Goal: Task Accomplishment & Management: Manage account settings

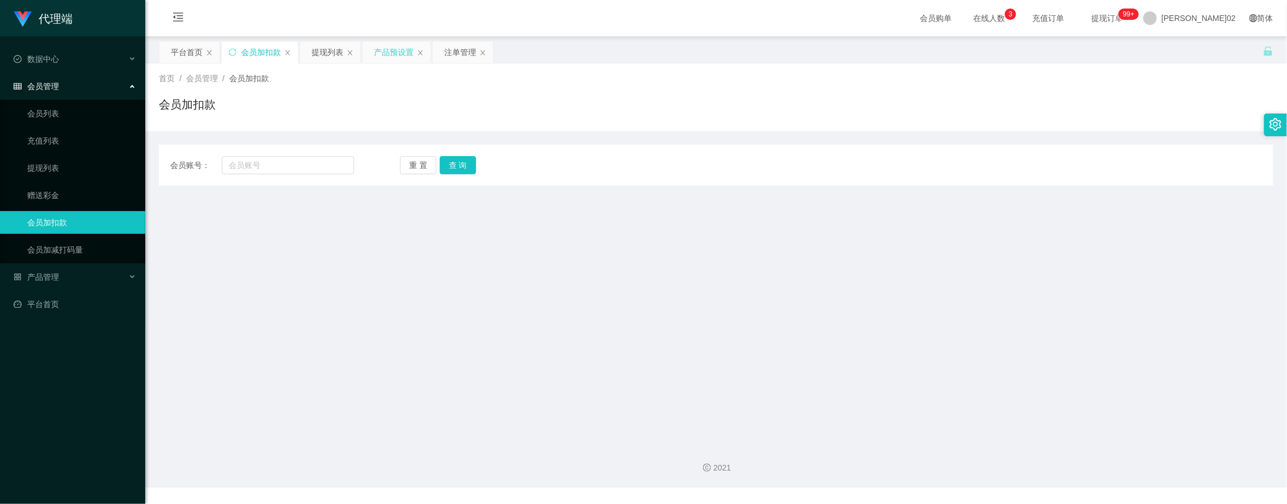
click at [398, 57] on div "产品预设置" at bounding box center [394, 52] width 40 height 22
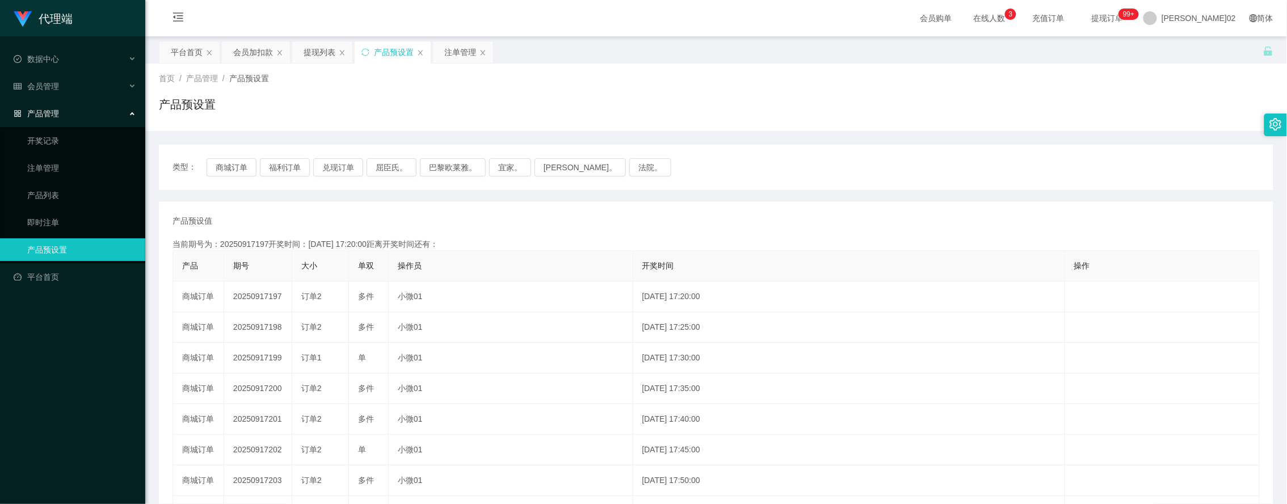
click at [233, 156] on div "类型： 商城订单 福利订单 兑现订单 屈臣氏。 巴黎欧莱雅。 宜家。 [PERSON_NAME]。 法院。" at bounding box center [716, 167] width 1114 height 45
click at [229, 163] on button "商城订单" at bounding box center [232, 167] width 50 height 18
click at [833, 237] on div "产品预设值 添加期号 当前期号为：20250917197开奖时间：[DATE] 17:20:00距离开奖时间还有： 产品 期号 大小 单双 操作员 开奖时间 …" at bounding box center [715, 419] width 1087 height 409
click at [234, 165] on button "商城订单" at bounding box center [232, 167] width 50 height 18
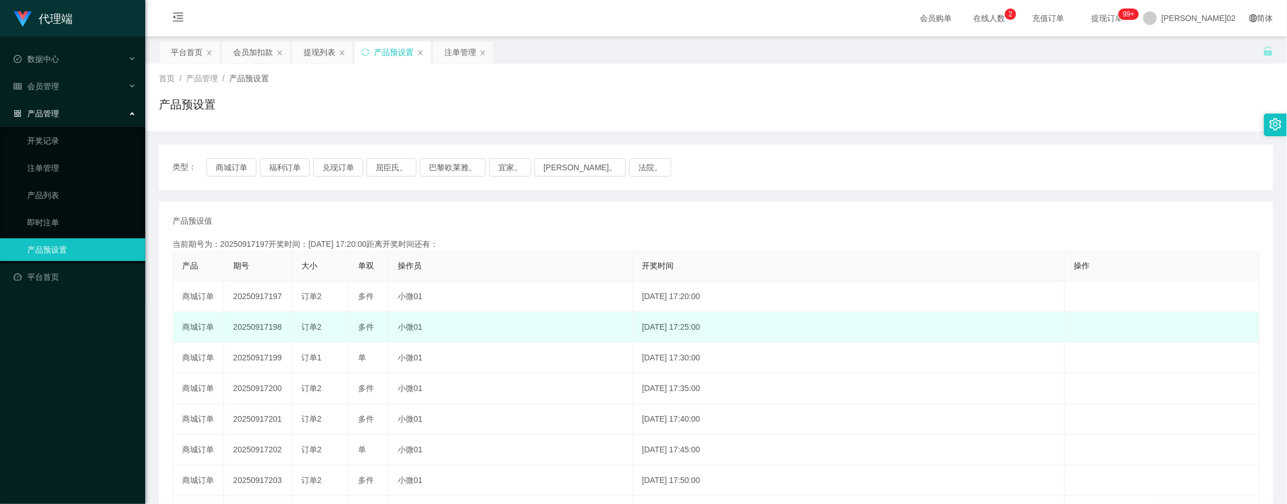
click at [264, 332] on td "20250917198" at bounding box center [258, 327] width 68 height 31
click at [272, 331] on td "20250917198" at bounding box center [258, 327] width 68 height 31
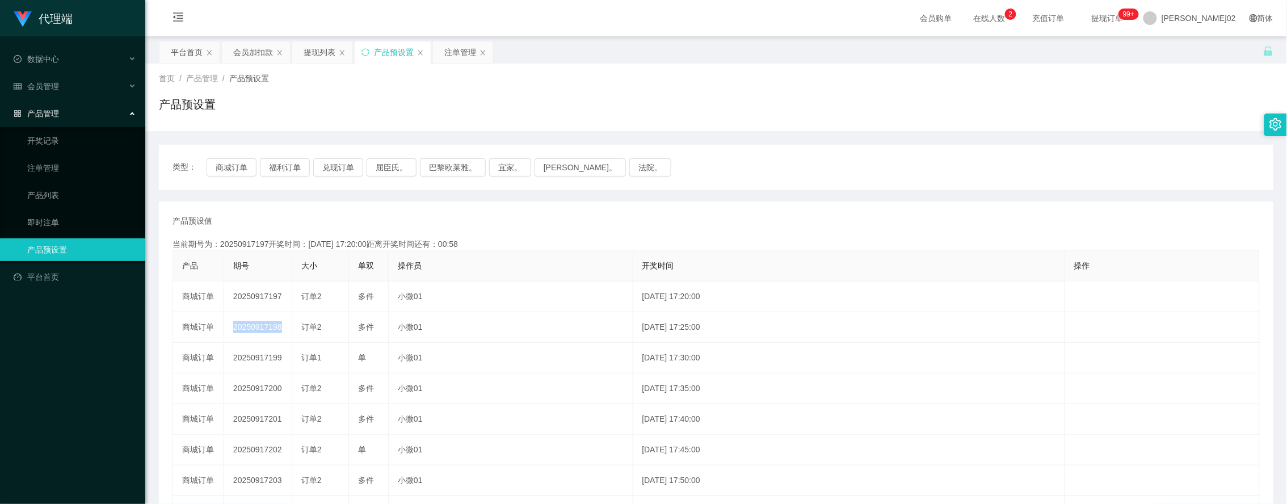
copy td "20250917198"
click at [242, 171] on button "商城订单" at bounding box center [232, 167] width 50 height 18
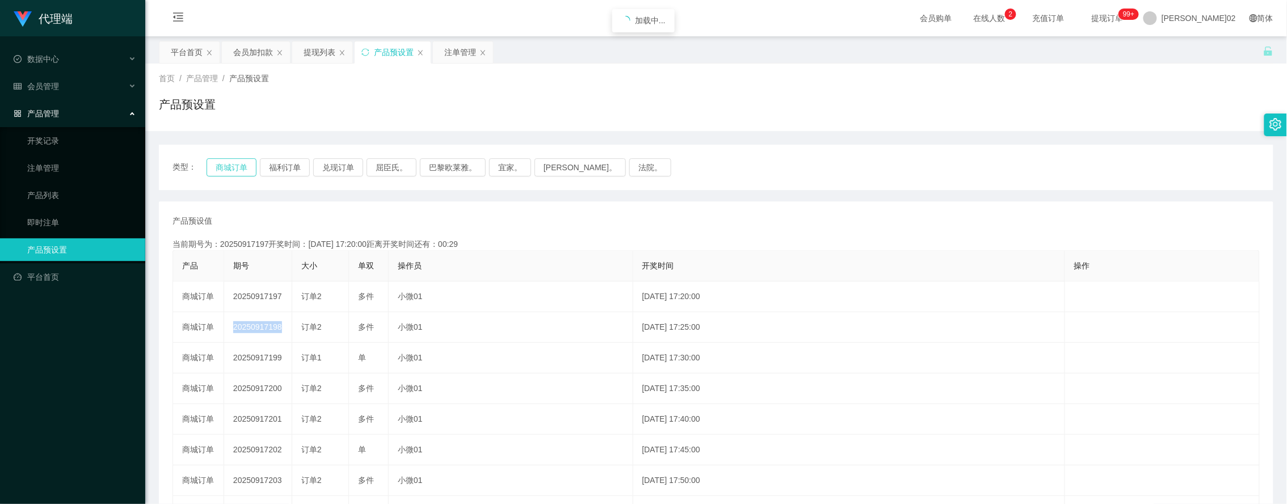
click at [242, 171] on button "商城订单" at bounding box center [232, 167] width 50 height 18
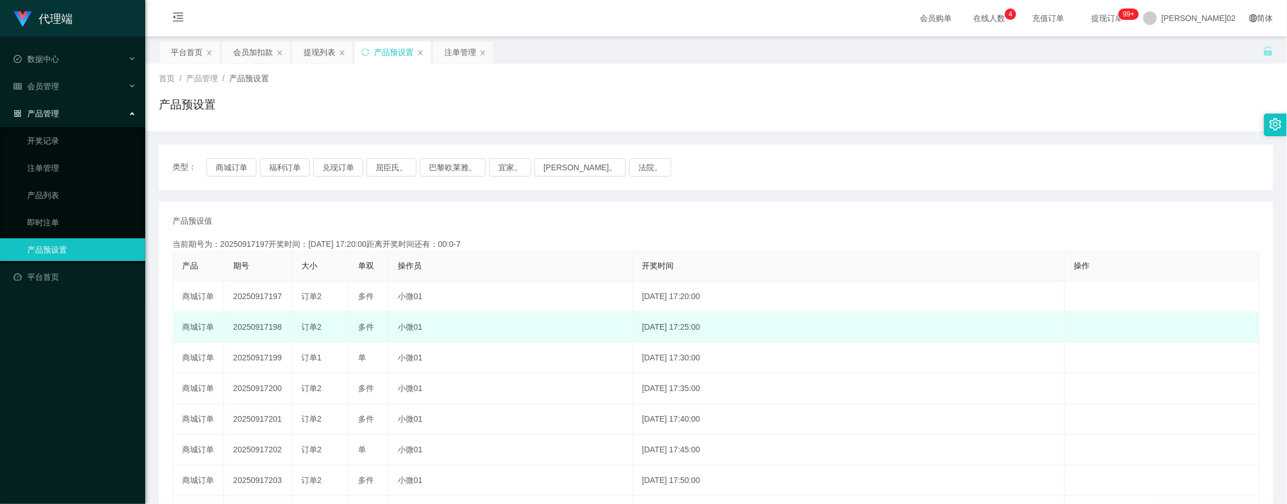
click at [319, 328] on span "订单2" at bounding box center [311, 326] width 20 height 9
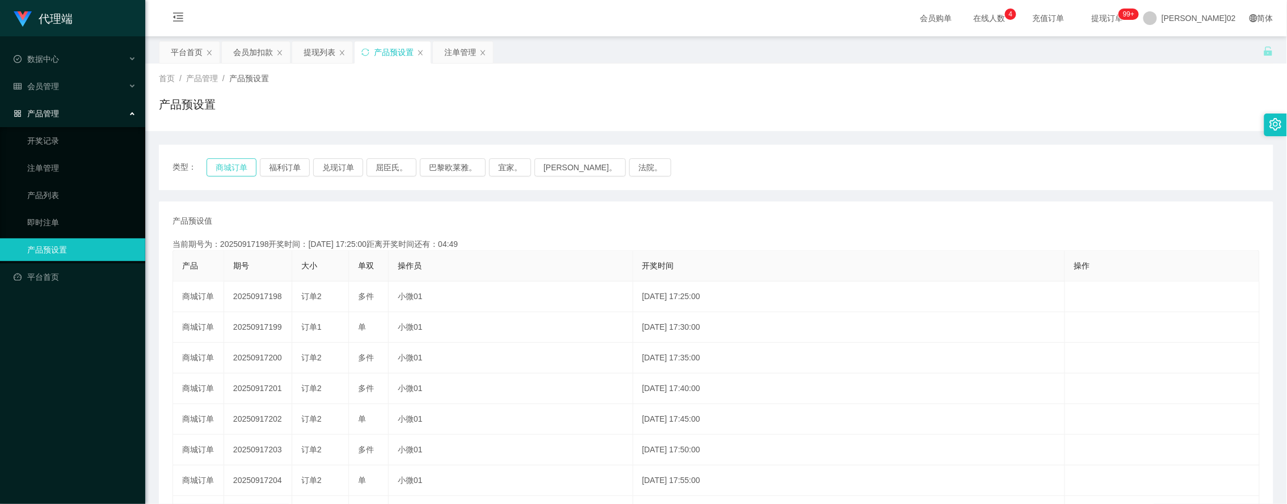
click at [231, 166] on button "商城订单" at bounding box center [232, 167] width 50 height 18
click at [246, 179] on div "类型： 商城订单 福利订单 兑现订单 屈臣氏。 巴黎欧莱雅。 宜家。 [PERSON_NAME]。 法院。" at bounding box center [716, 167] width 1114 height 45
click at [264, 61] on div "会员加扣款" at bounding box center [253, 52] width 40 height 22
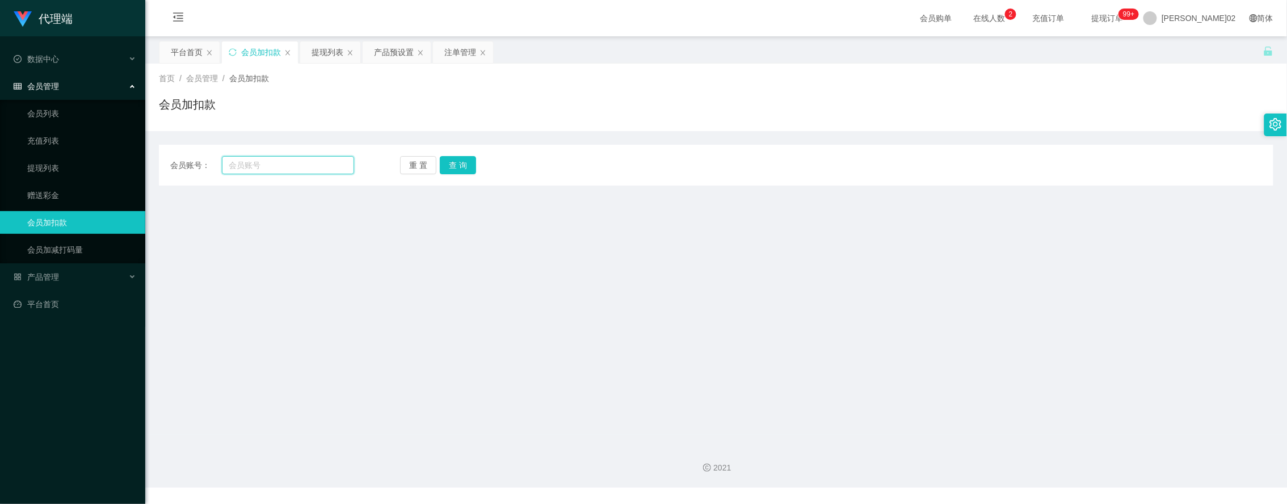
click at [258, 165] on input "text" at bounding box center [288, 165] width 132 height 18
paste input "Min2012"
type input "Min2012"
click at [441, 166] on button "查 询" at bounding box center [458, 165] width 36 height 18
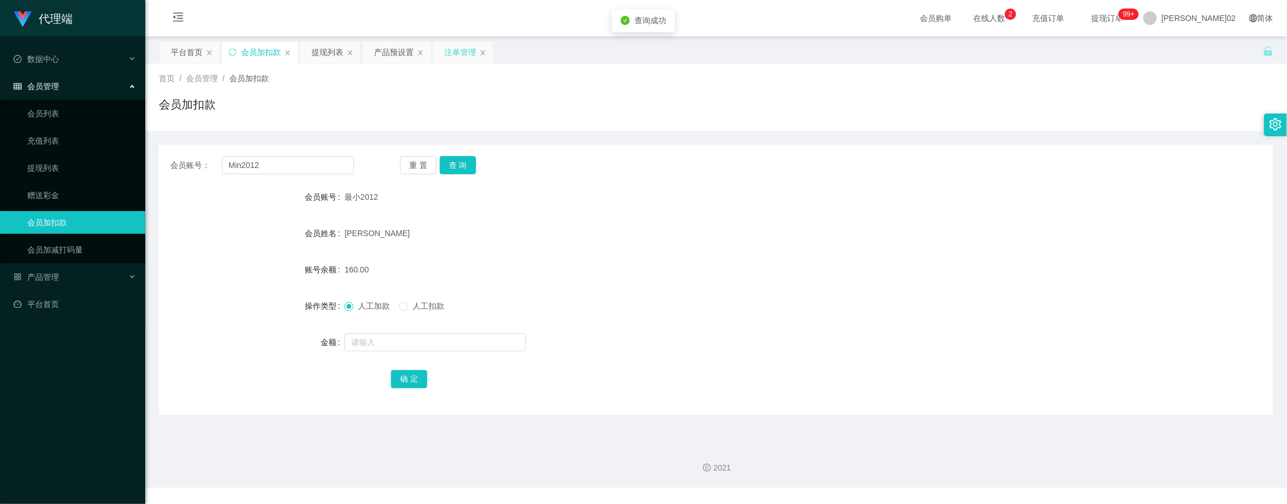
click at [458, 54] on div "注单管理" at bounding box center [460, 52] width 32 height 22
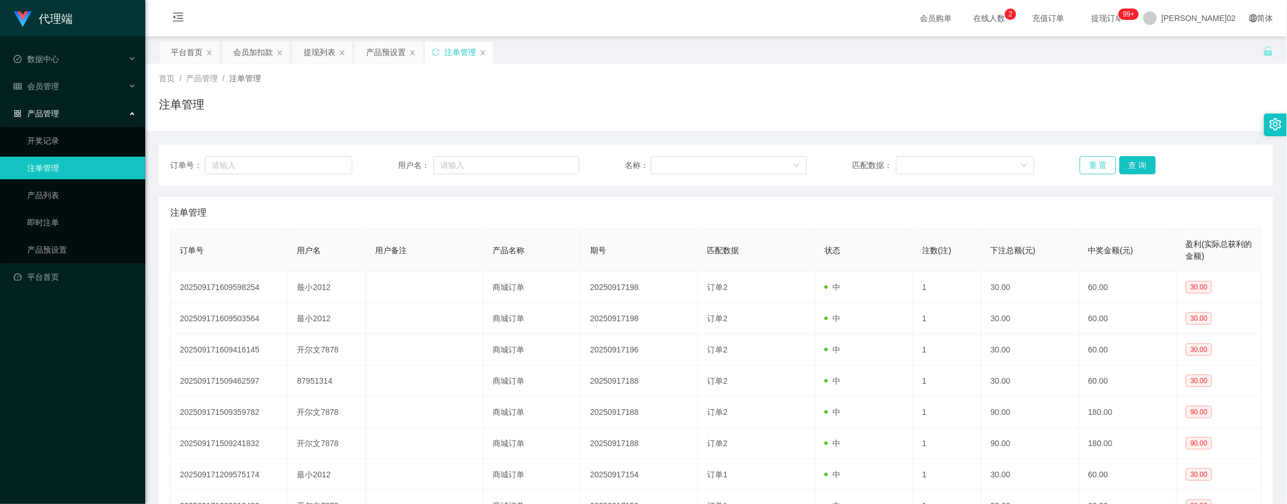
click at [1101, 166] on button "重 置" at bounding box center [1098, 165] width 36 height 18
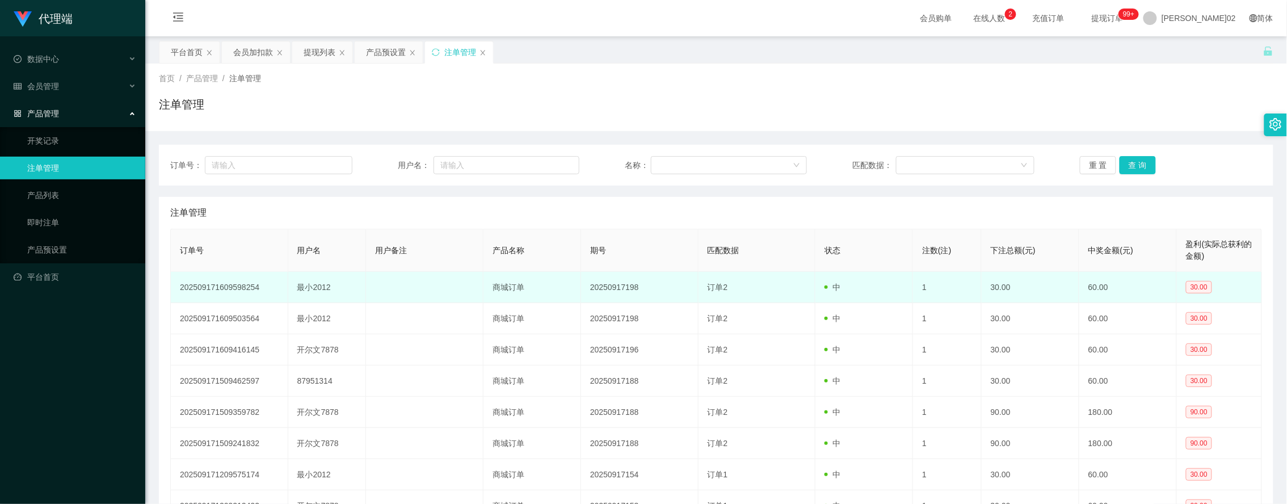
click at [634, 285] on td "20250917198" at bounding box center [639, 287] width 117 height 31
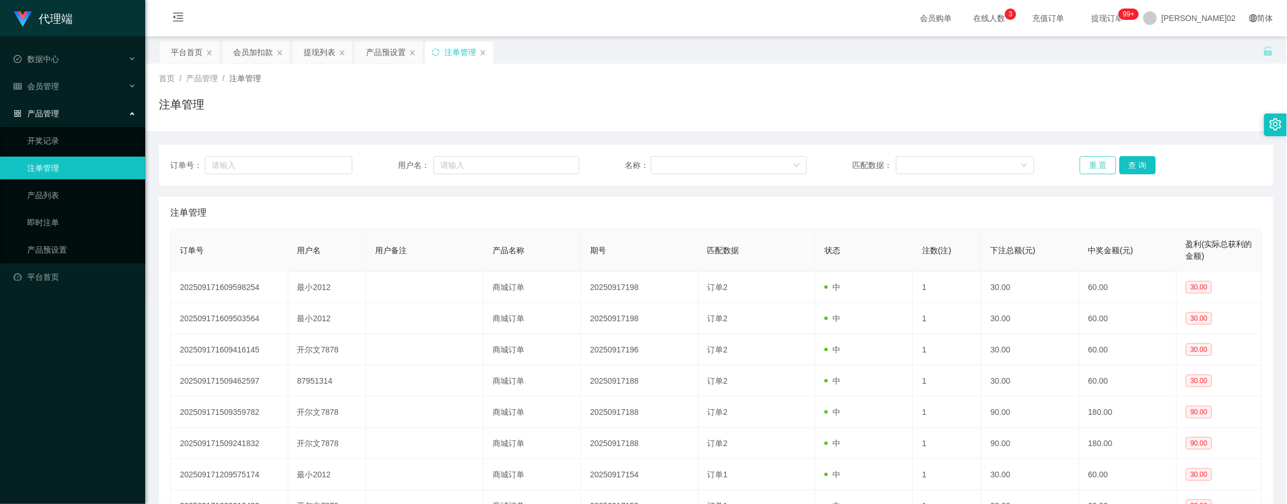
click at [1085, 162] on button "重 置" at bounding box center [1098, 165] width 36 height 18
click at [261, 54] on div "会员加扣款" at bounding box center [253, 52] width 40 height 22
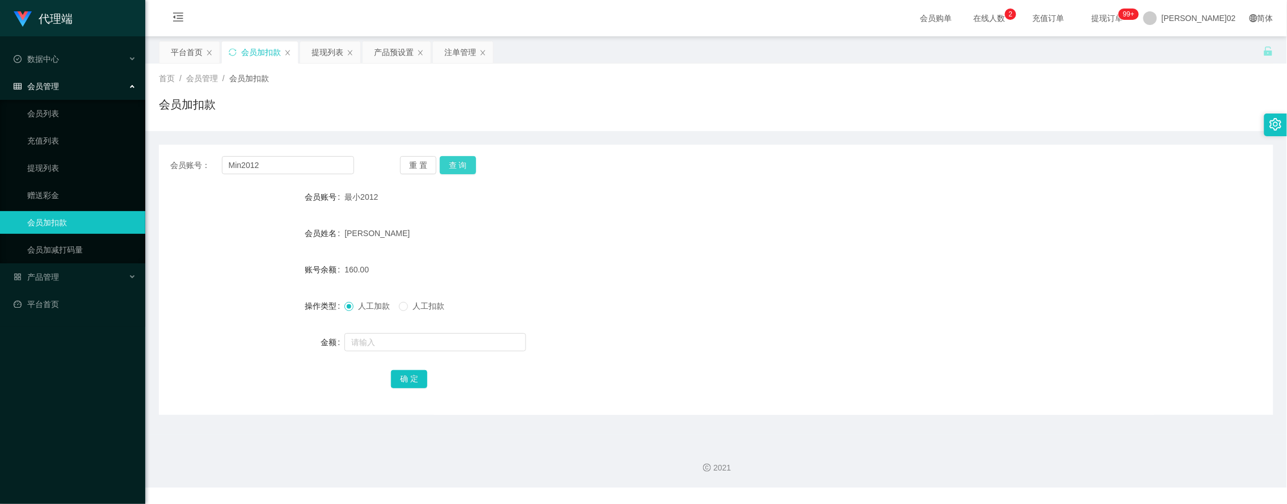
click at [474, 162] on button "查 询" at bounding box center [458, 165] width 36 height 18
click at [452, 50] on div "注单管理" at bounding box center [460, 52] width 32 height 22
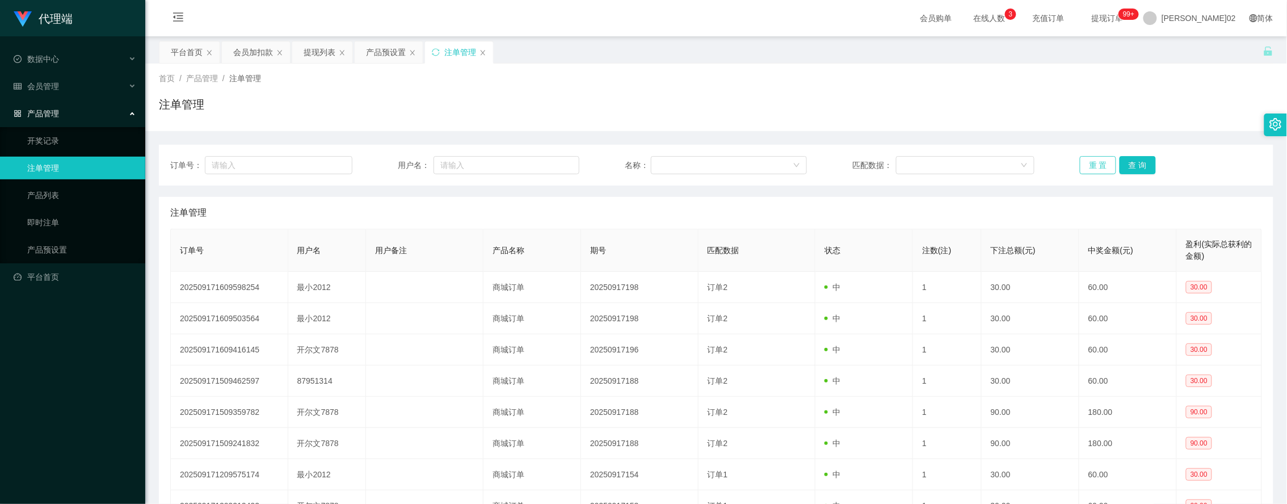
click at [1098, 167] on button "重 置" at bounding box center [1098, 165] width 36 height 18
click at [296, 57] on div "提现列表" at bounding box center [322, 52] width 60 height 22
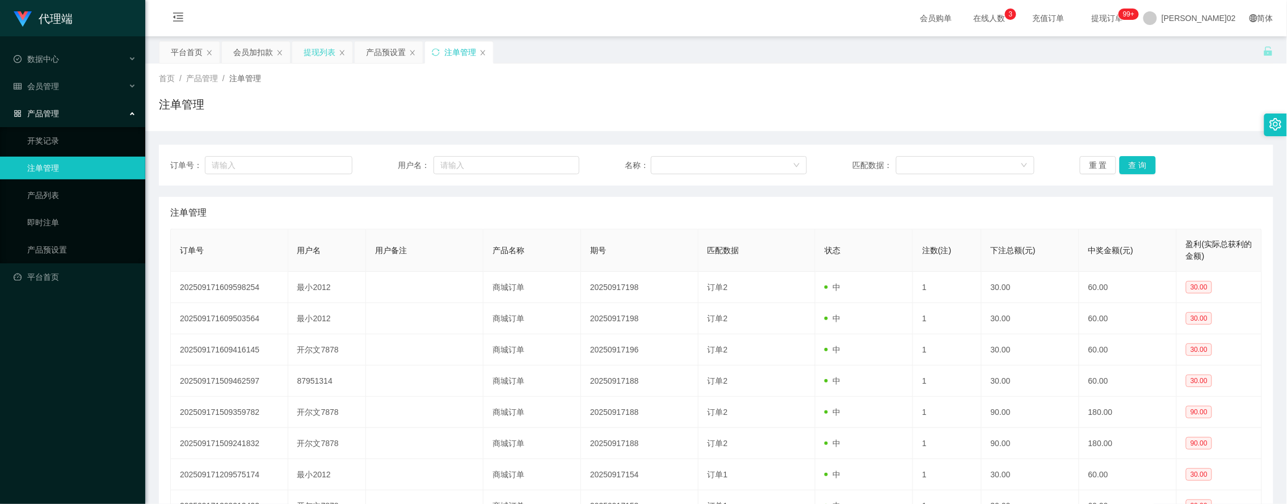
click at [328, 54] on div "提现列表" at bounding box center [320, 52] width 32 height 22
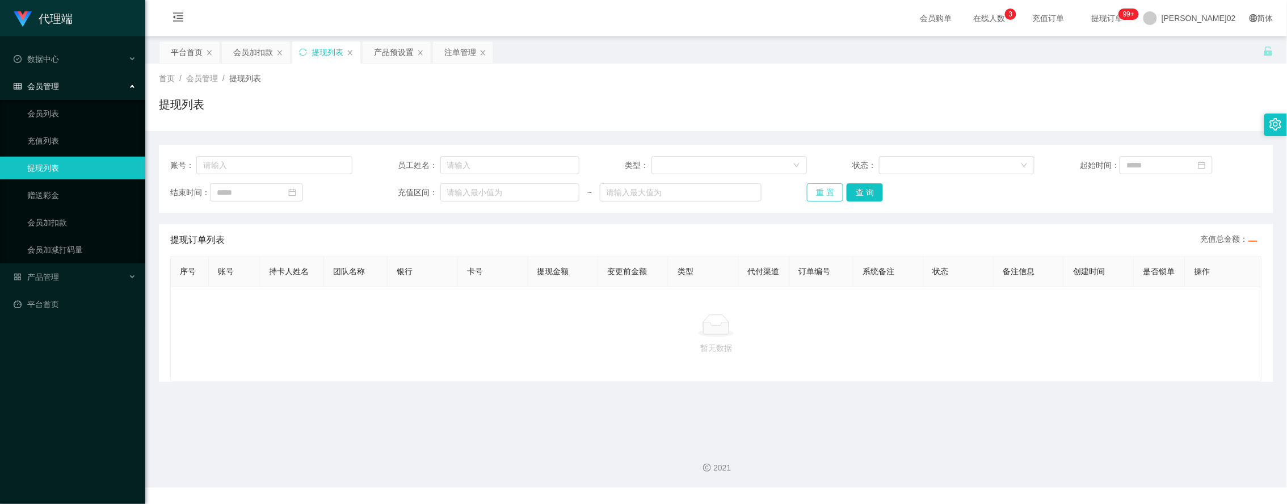
click at [832, 187] on button "重 置" at bounding box center [825, 192] width 36 height 18
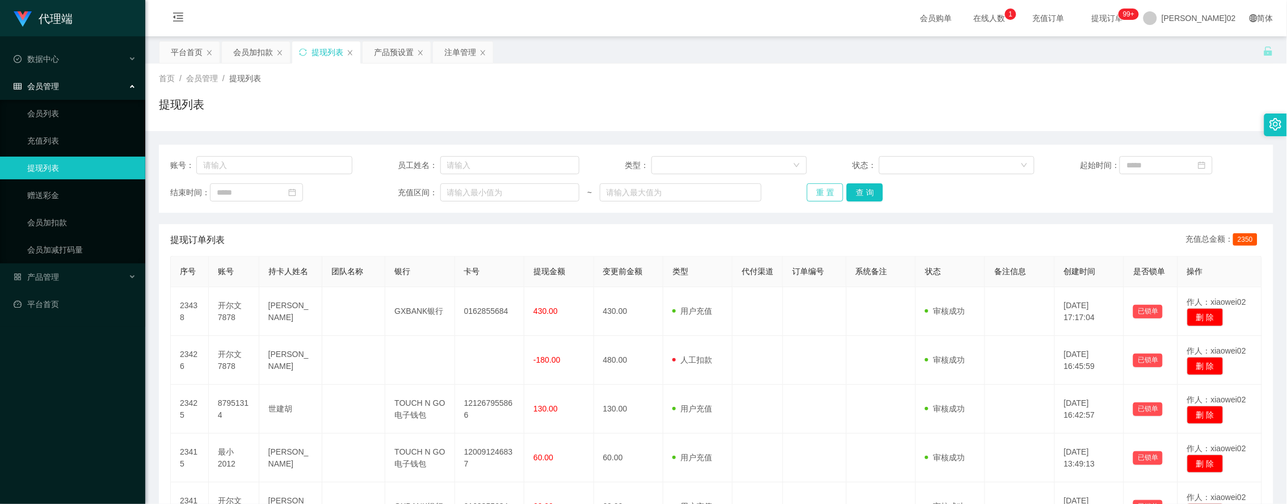
click at [832, 187] on button "重 置" at bounding box center [825, 192] width 36 height 18
click at [321, 44] on div "提现列表" at bounding box center [327, 52] width 32 height 22
click at [837, 183] on div "重 置 查 询" at bounding box center [898, 192] width 182 height 18
click at [815, 191] on button "重 置" at bounding box center [825, 192] width 36 height 18
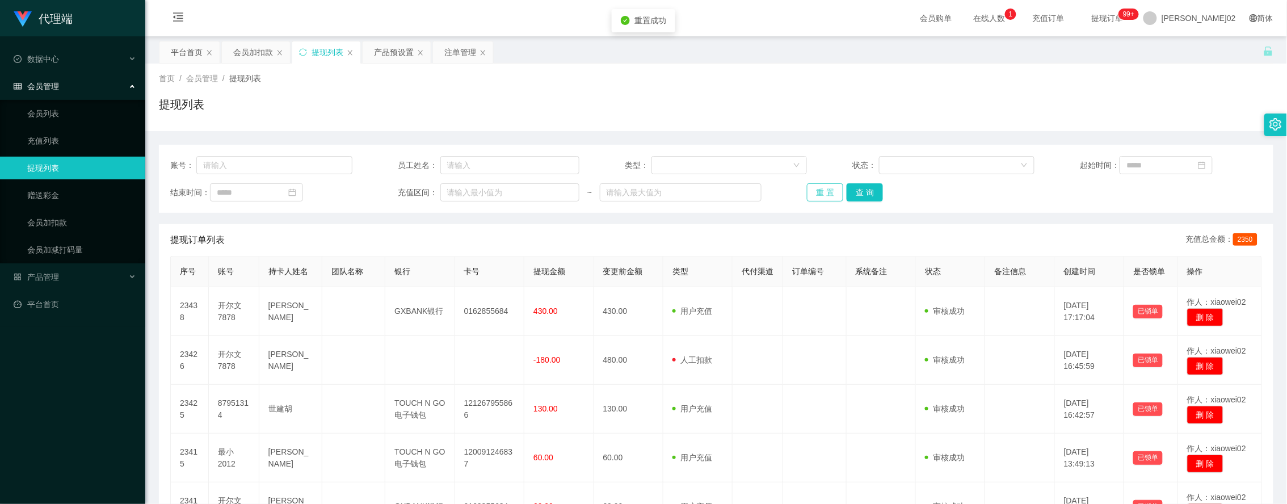
click at [815, 191] on button "重 置" at bounding box center [825, 192] width 36 height 18
click at [823, 193] on button "重 置" at bounding box center [825, 192] width 36 height 18
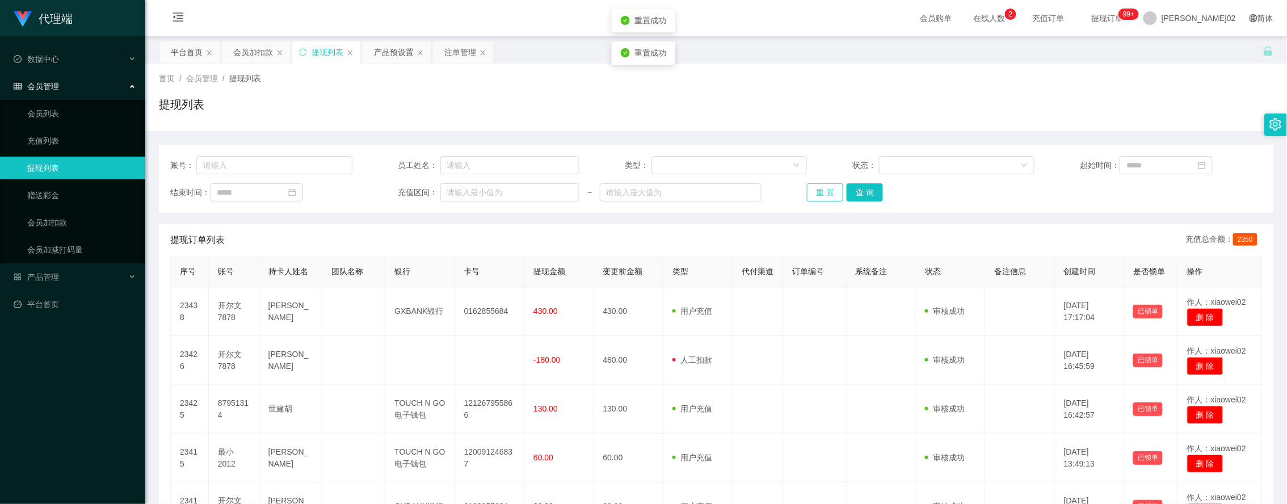
click at [823, 193] on button "重 置" at bounding box center [825, 192] width 36 height 18
click at [237, 51] on div "会员加扣款" at bounding box center [253, 52] width 40 height 22
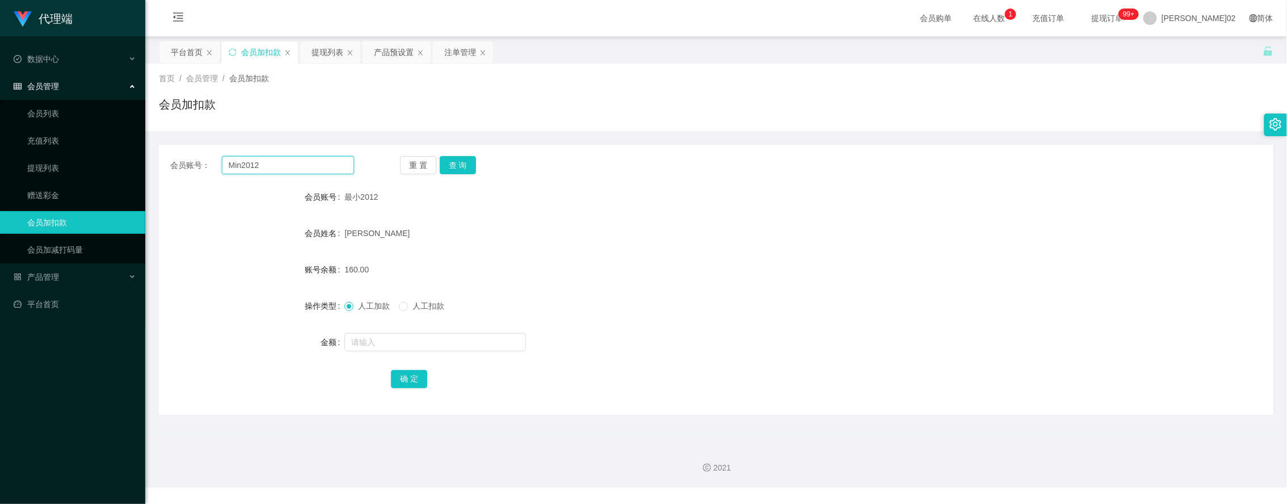
click at [262, 168] on input "Min2012" at bounding box center [288, 165] width 132 height 18
click at [453, 167] on button "查 询" at bounding box center [458, 165] width 36 height 18
click at [393, 340] on input "text" at bounding box center [435, 342] width 182 height 18
type input "60"
click at [404, 378] on button "确 定" at bounding box center [409, 379] width 36 height 18
